Goal: Information Seeking & Learning: Learn about a topic

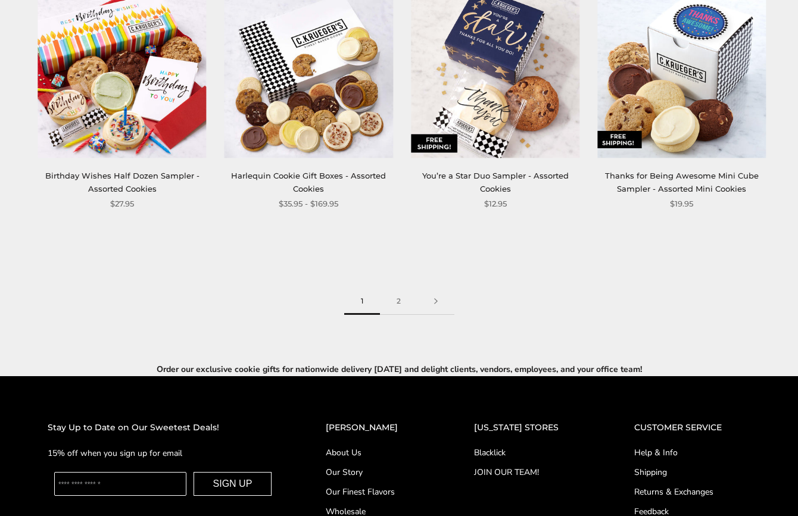
scroll to position [1641, 0]
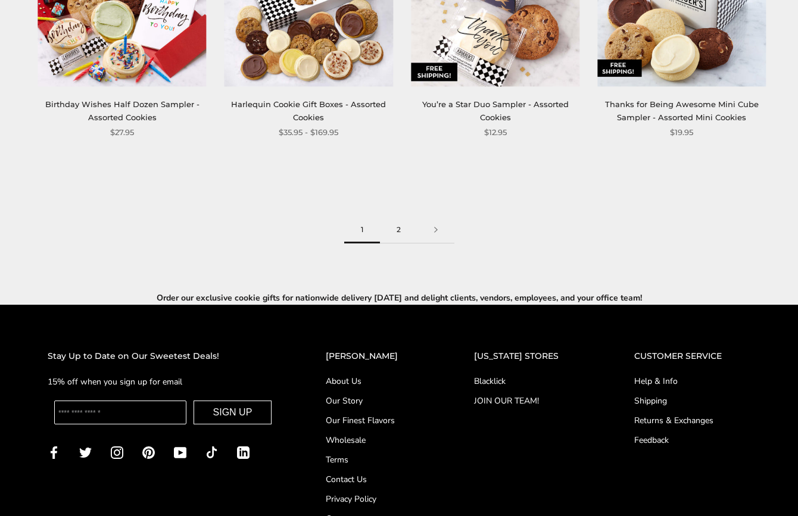
click at [399, 228] on link "2" at bounding box center [399, 230] width 38 height 27
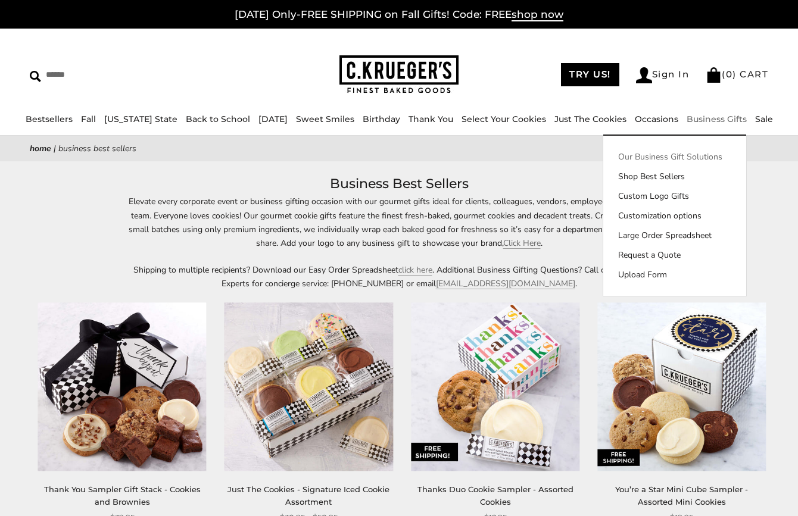
click at [684, 155] on link "Our Business Gift Solutions" at bounding box center [674, 157] width 143 height 13
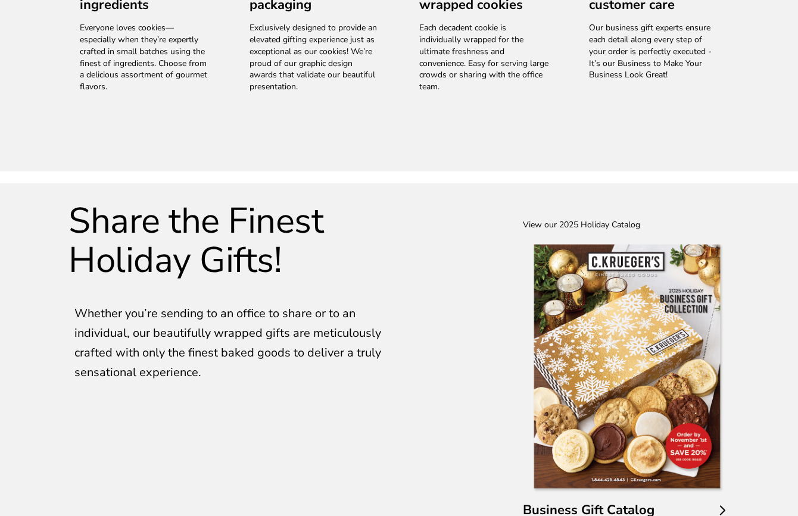
scroll to position [1944, 0]
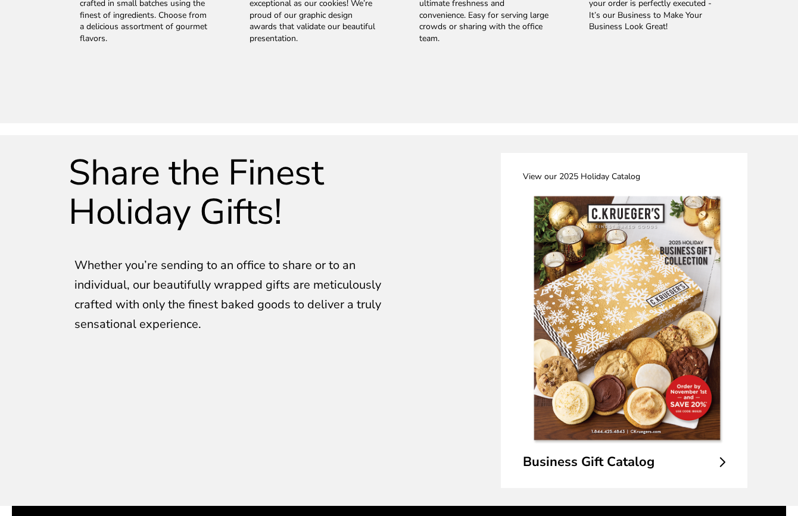
click at [631, 337] on img at bounding box center [627, 318] width 197 height 258
